Goal: Check status: Check status

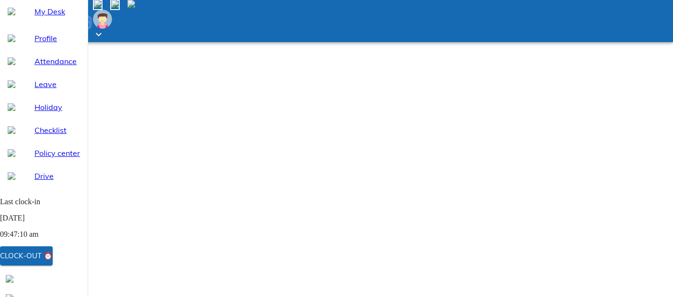
select select "8"
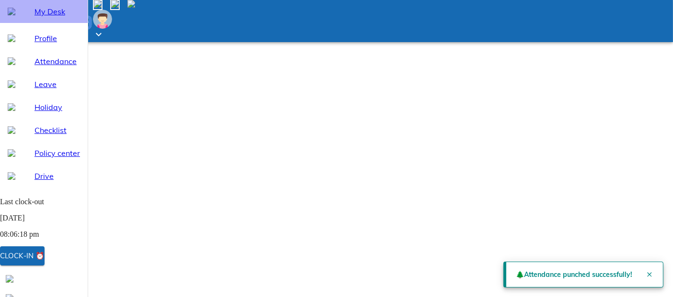
click at [30, 23] on div "My Desk" at bounding box center [44, 11] width 88 height 23
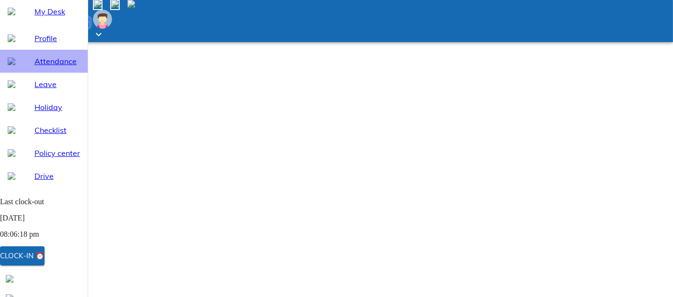
click at [51, 67] on span "Attendance" at bounding box center [56, 61] width 45 height 11
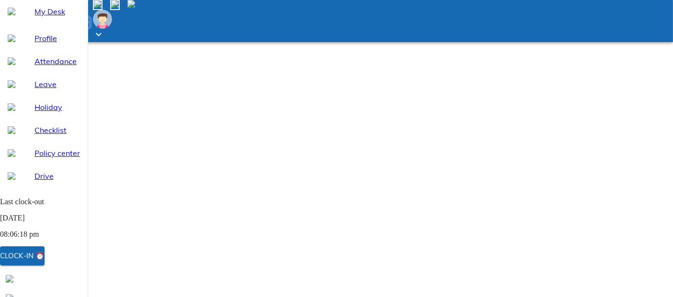
select select "8"
click at [49, 17] on span "My Desk" at bounding box center [56, 11] width 45 height 11
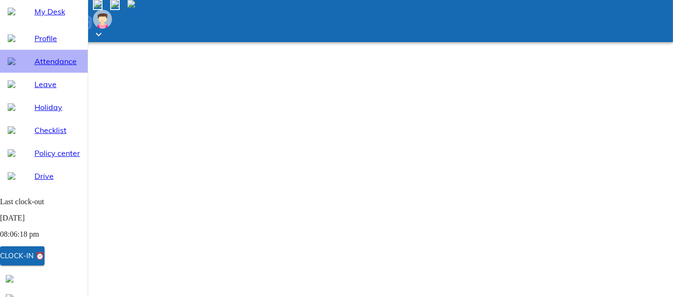
click at [51, 67] on span "Attendance" at bounding box center [56, 61] width 45 height 11
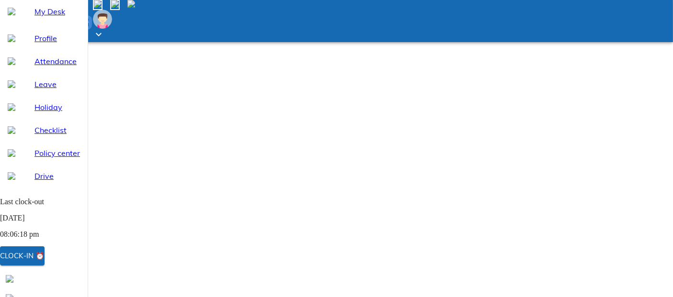
select select "8"
